Goal: Transaction & Acquisition: Purchase product/service

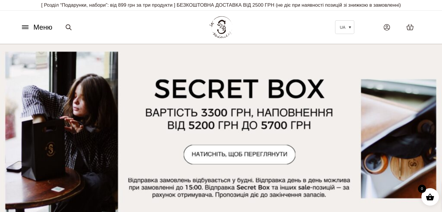
click at [26, 25] on icon at bounding box center [25, 27] width 9 height 6
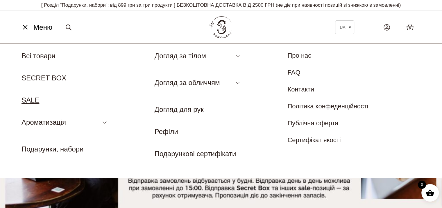
click at [32, 100] on link "SALE" at bounding box center [31, 100] width 18 height 8
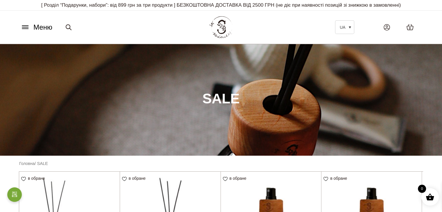
click at [25, 28] on icon at bounding box center [25, 27] width 9 height 6
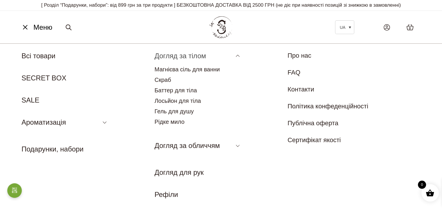
click at [176, 56] on link "Догляд за тілом" at bounding box center [180, 56] width 51 height 8
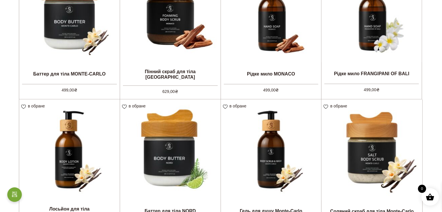
scroll to position [552, 0]
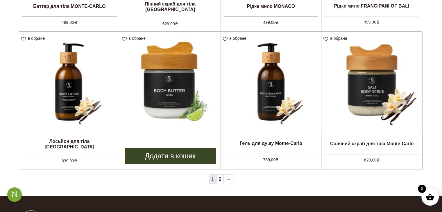
click at [167, 96] on img at bounding box center [170, 82] width 101 height 101
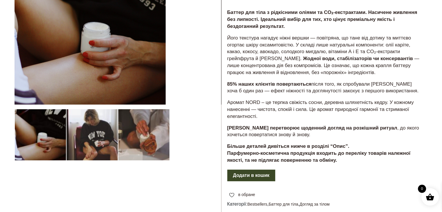
scroll to position [145, 0]
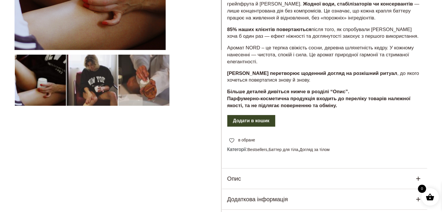
click at [234, 181] on h5 "Опис" at bounding box center [234, 178] width 14 height 9
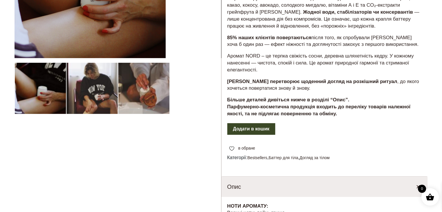
scroll to position [203, 0]
